Goal: Complete application form

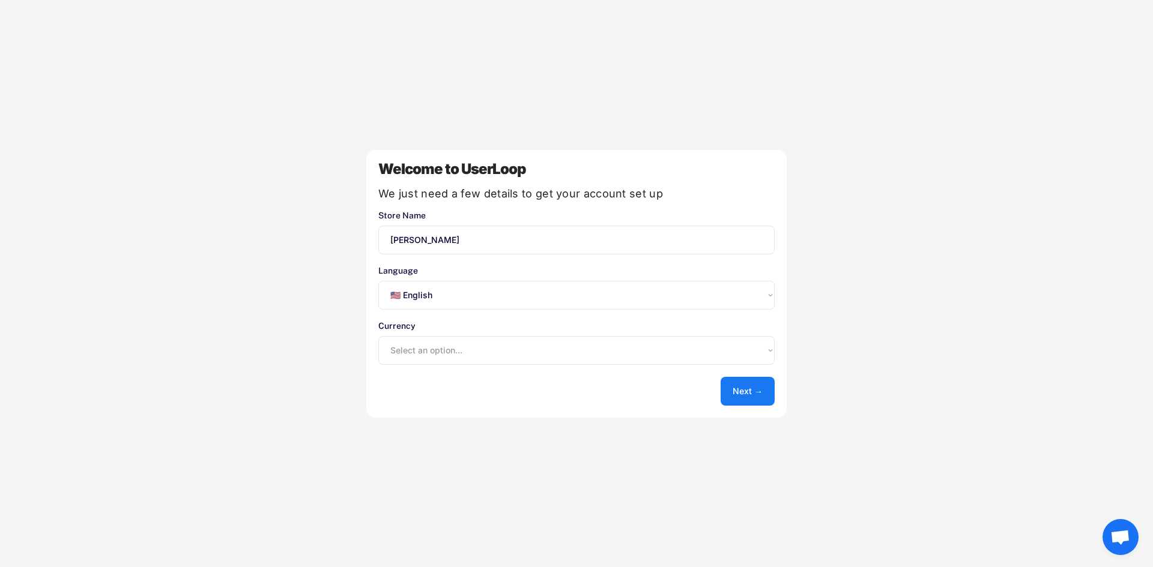
click at [515, 297] on select "Select an option... 🇺🇸 English 🇫🇷 Français 🇩🇪 Deutsch 🇪🇸 Español" at bounding box center [576, 295] width 396 height 29
select select ""es""
click at [378, 281] on select "Select an option... 🇺🇸 English 🇫🇷 Français 🇩🇪 Deutsch 🇪🇸 Español" at bounding box center [576, 295] width 396 height 29
click at [574, 295] on select "Select an option... 🇺🇸 English 🇫🇷 Français 🇩🇪 Deutsch 🇪🇸 Español" at bounding box center [576, 295] width 396 height 29
click at [378, 281] on select "Select an option... 🇺🇸 English 🇫🇷 Français 🇩🇪 Deutsch 🇪🇸 Español" at bounding box center [576, 295] width 396 height 29
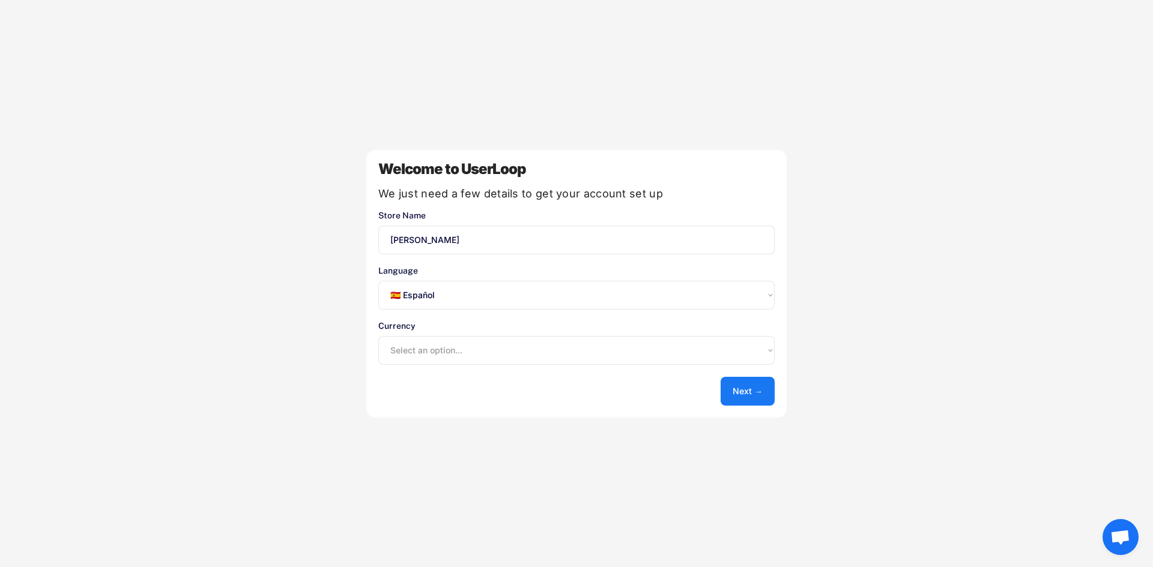
click at [659, 350] on select "Select an option... UAE Dirham (AED) Lek (ALL) Kwanza (AOA) Netherlands Antilli…" at bounding box center [576, 350] width 396 height 29
click at [644, 380] on div "Welcome to UserLoop We just need a few details to get your account set up Store…" at bounding box center [576, 284] width 420 height 268
click at [616, 347] on select "Select an option... UAE Dirham (AED) Lek (ALL) Kwanza (AOA) Netherlands Antilli…" at bounding box center [576, 350] width 396 height 29
select select ""1348695171700984260__LOOKUP__1635527638684x613802680129955700""
click at [378, 336] on select "Select an option... UAE Dirham (AED) Lek (ALL) Kwanza (AOA) Netherlands Antilli…" at bounding box center [576, 350] width 396 height 29
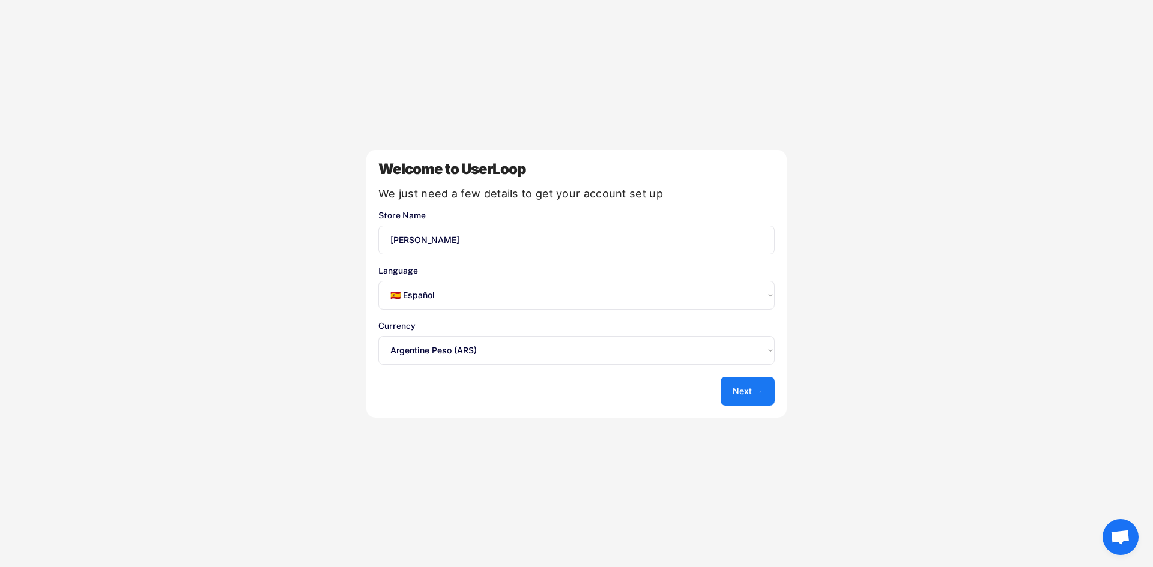
click at [745, 392] on button "Next →" at bounding box center [748, 391] width 54 height 29
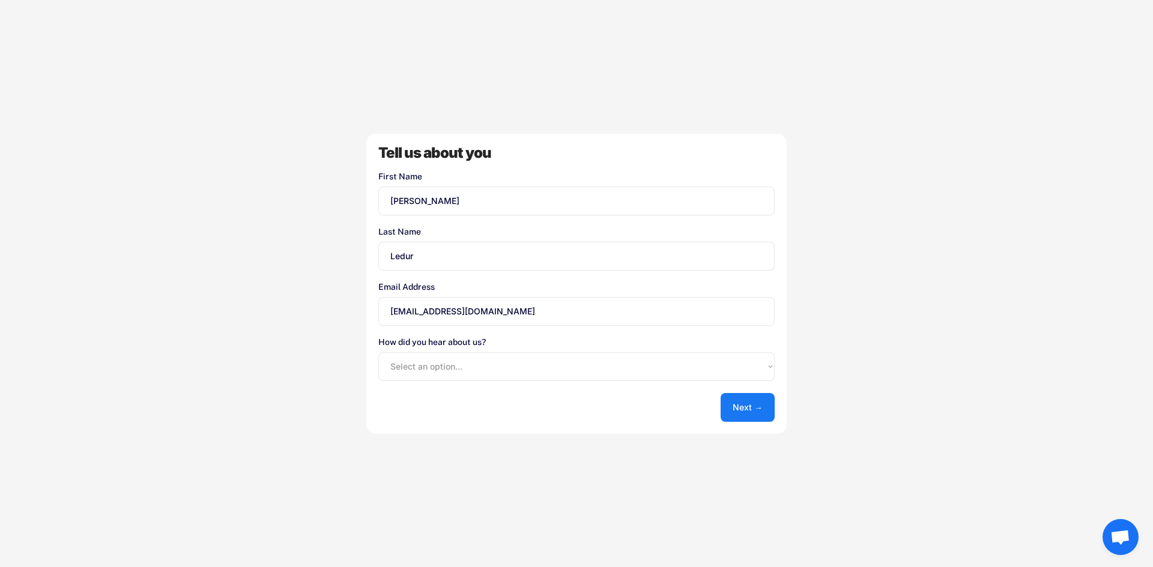
click at [513, 411] on div "Tell us about you First Name Last Name Email Address tienda@madesa.mx How did y…" at bounding box center [576, 284] width 420 height 300
click at [518, 414] on div "Tell us about you First Name Last Name Email Address tienda@madesa.mx How did y…" at bounding box center [576, 284] width 420 height 300
